Goal: Information Seeking & Learning: Learn about a topic

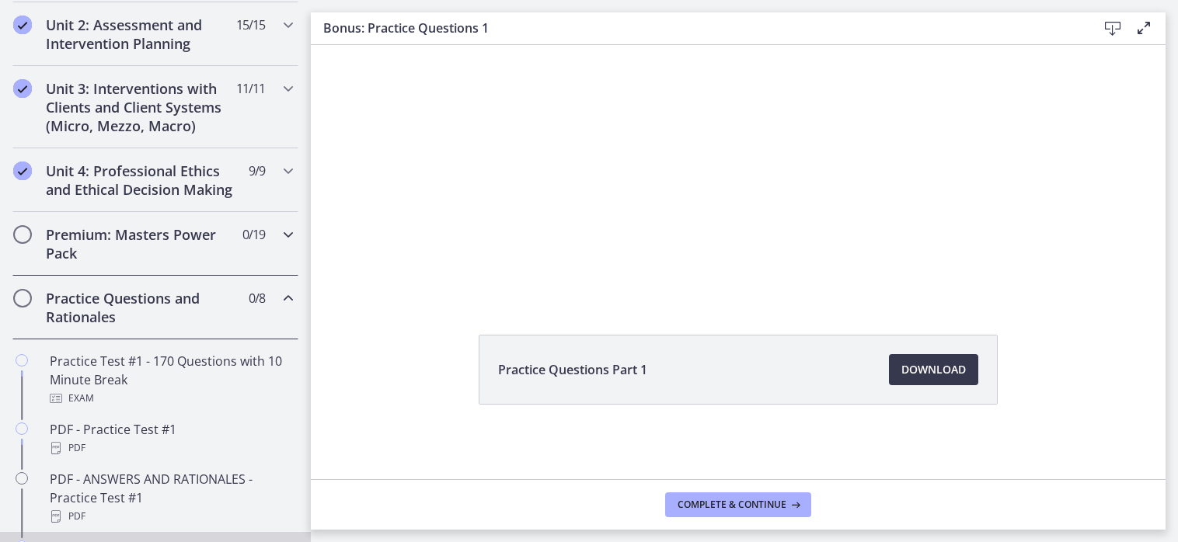
scroll to position [544, 0]
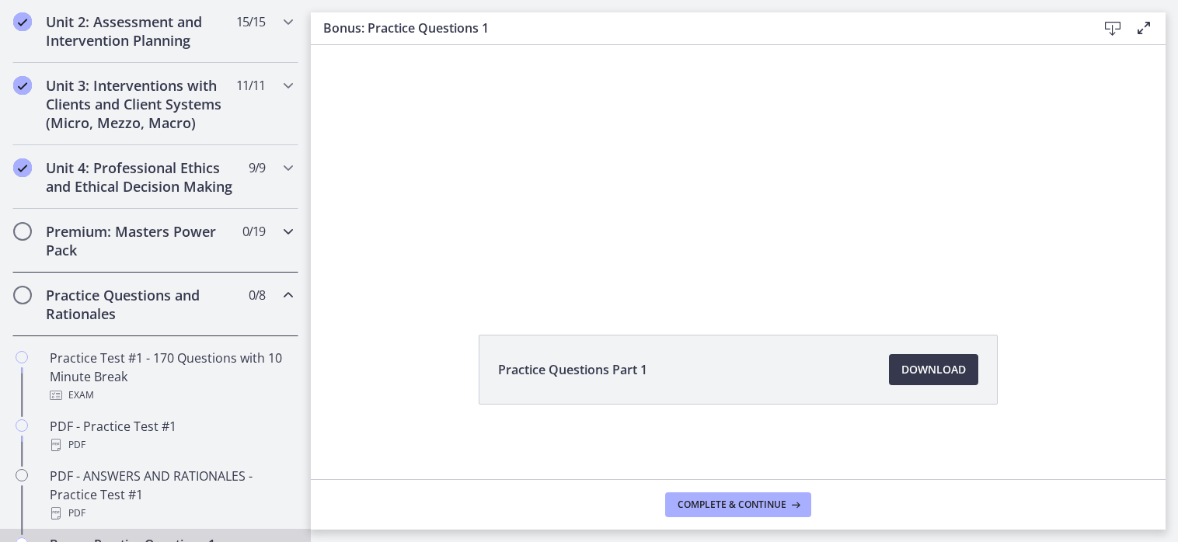
click at [162, 255] on h2 "Premium: Masters Power Pack" at bounding box center [141, 240] width 190 height 37
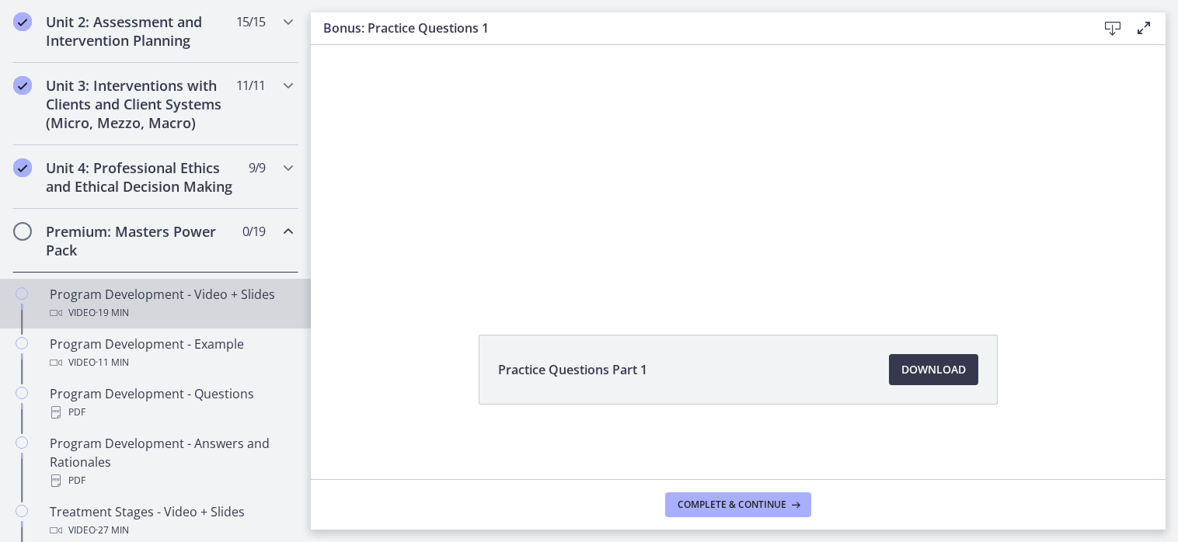
click at [153, 313] on div "Program Development - Video + Slides Video · 19 min" at bounding box center [171, 303] width 242 height 37
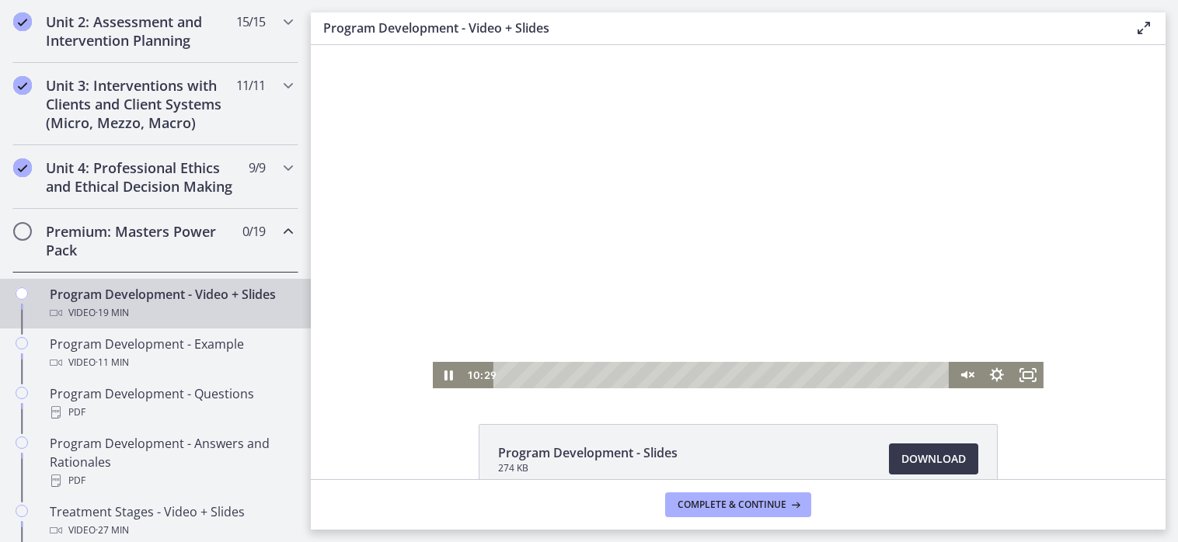
click at [690, 214] on div at bounding box center [738, 217] width 611 height 344
click at [445, 379] on icon "Play Video" at bounding box center [449, 376] width 37 height 32
click at [964, 375] on icon "Unmute" at bounding box center [965, 375] width 31 height 26
click at [1072, 440] on div "Program Development - Slides 274 KB Download Opens in a new window" at bounding box center [738, 496] width 855 height 145
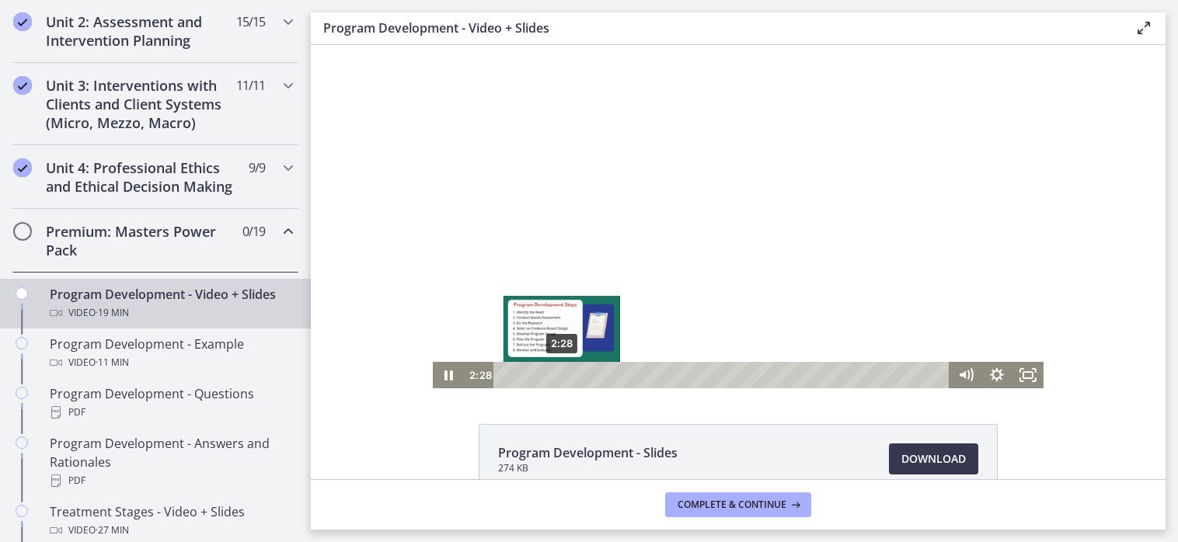
click at [556, 378] on div "2:28" at bounding box center [724, 375] width 438 height 26
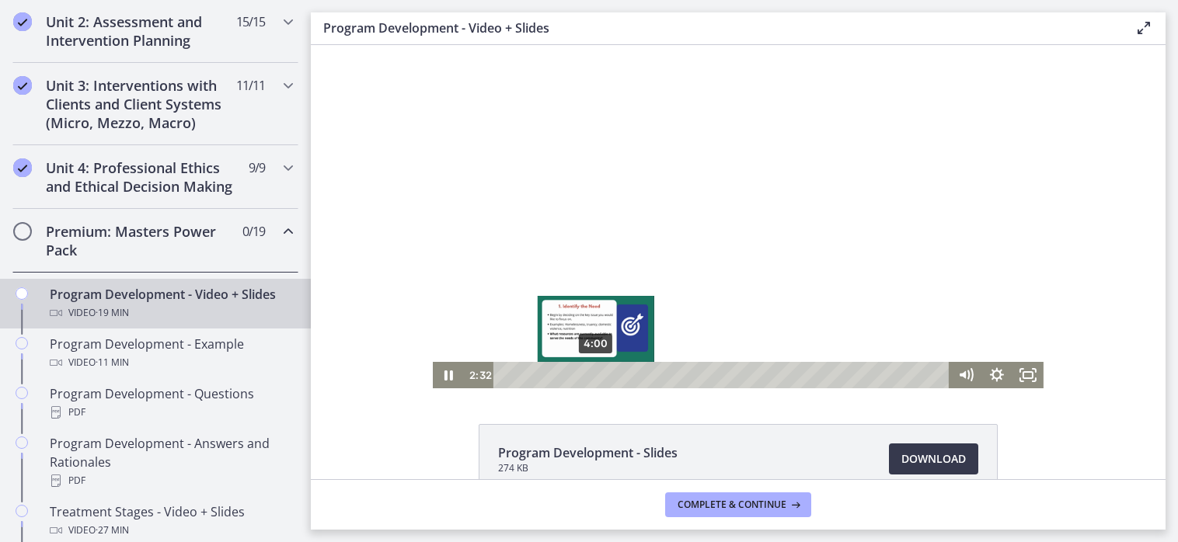
click at [591, 375] on div "4:00" at bounding box center [724, 375] width 438 height 26
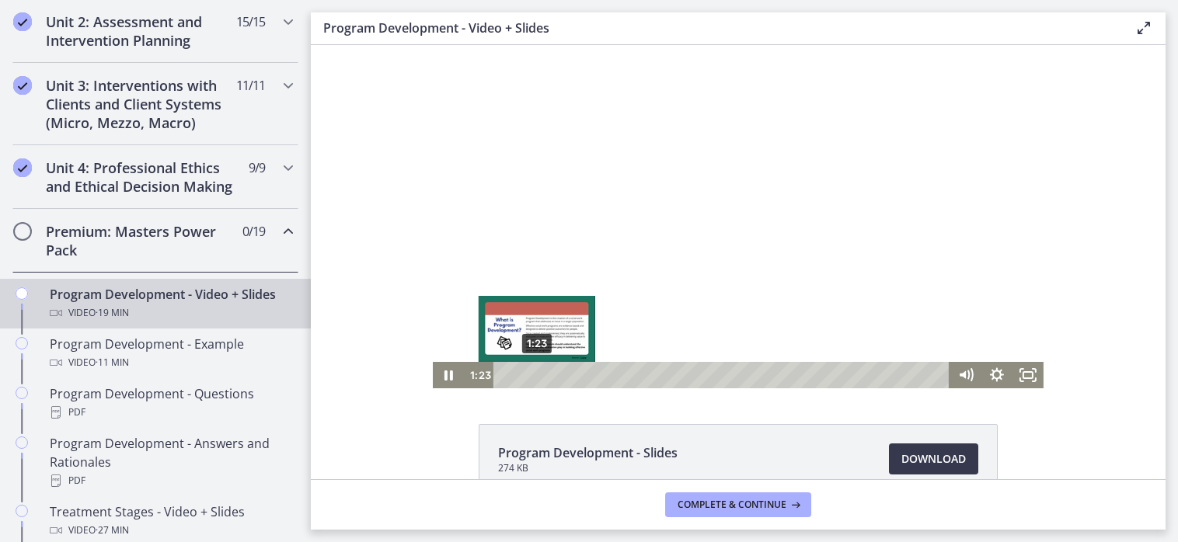
click at [531, 376] on div "1:23" at bounding box center [724, 375] width 438 height 26
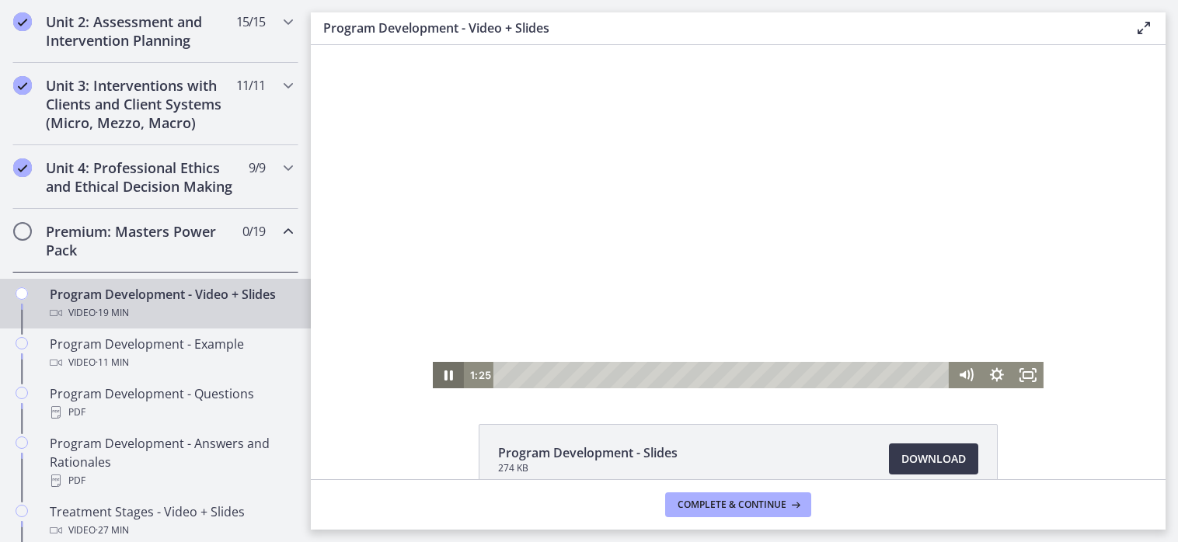
click at [448, 382] on icon "Pause" at bounding box center [448, 375] width 31 height 26
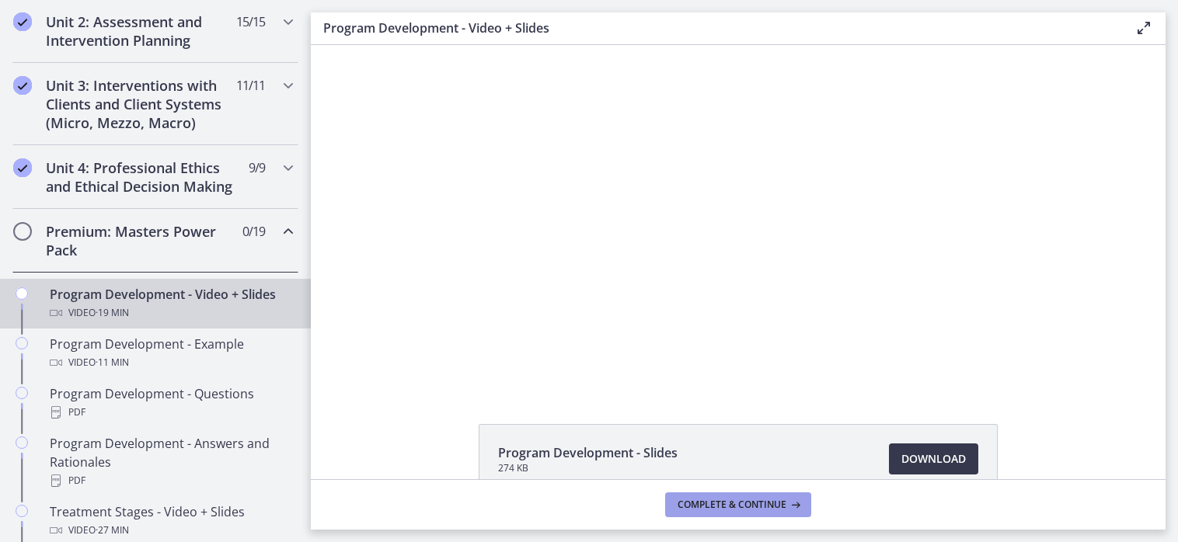
click at [725, 500] on span "Complete & continue" at bounding box center [732, 505] width 109 height 12
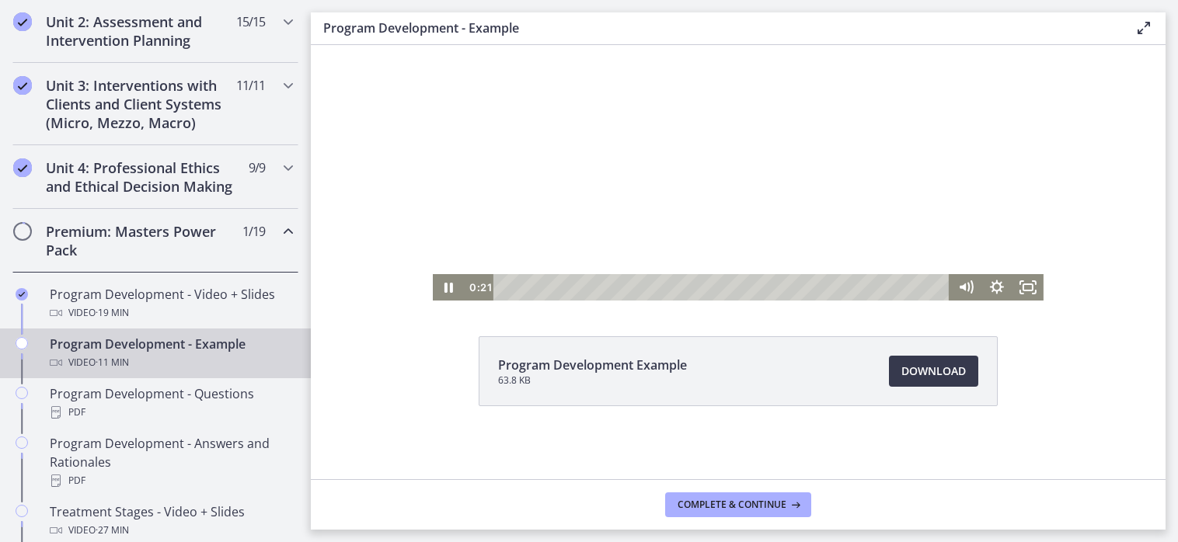
scroll to position [89, 0]
click at [444, 295] on icon "Pause" at bounding box center [448, 286] width 31 height 26
